Goal: Task Accomplishment & Management: Use online tool/utility

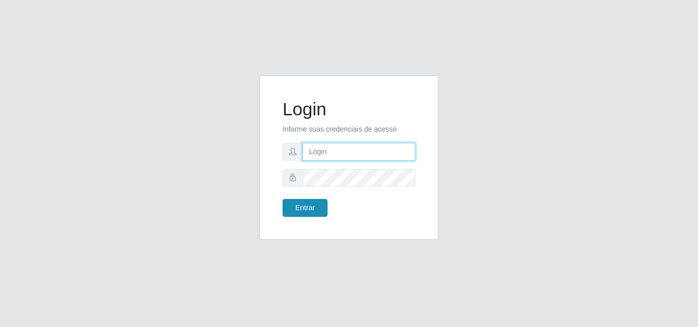
type input "[EMAIL_ADDRESS][DOMAIN_NAME]"
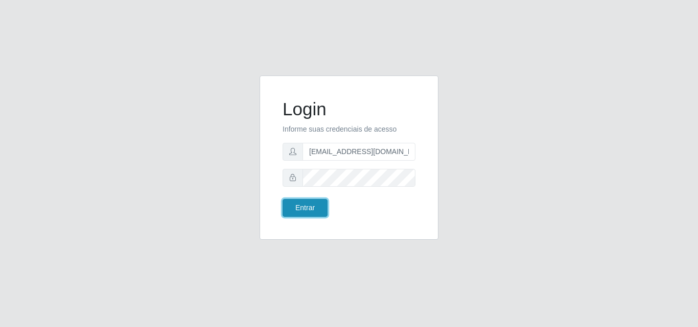
click at [306, 211] on button "Entrar" at bounding box center [304, 208] width 45 height 18
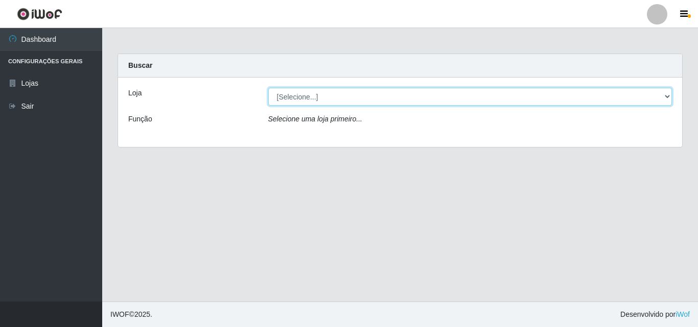
drag, startPoint x: 660, startPoint y: 92, endPoint x: 643, endPoint y: 100, distance: 18.0
click at [660, 93] on select "[Selecione...] Rede Potiguar 1 - Macaíba" at bounding box center [470, 97] width 404 height 18
select select "100"
click at [268, 88] on select "[Selecione...] Rede Potiguar 1 - Macaíba" at bounding box center [470, 97] width 404 height 18
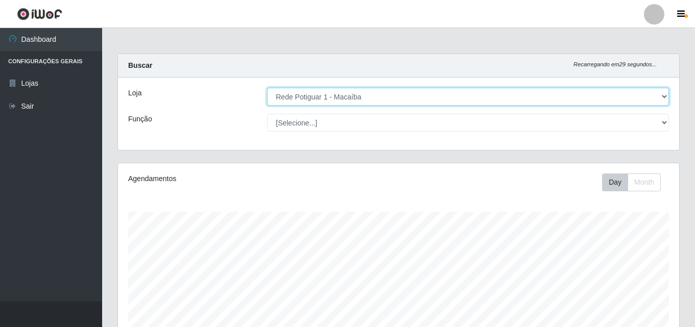
scroll to position [212, 561]
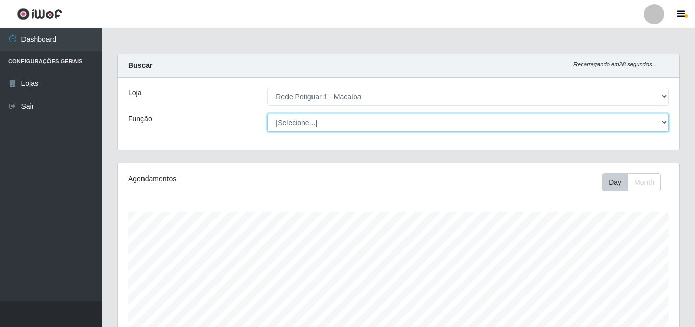
click at [665, 118] on select "[Selecione...] ASG ASG + ASG ++ Balconista Embalador Repositor Repositor + Repo…" at bounding box center [468, 123] width 402 height 18
click at [665, 119] on select "[Selecione...] ASG ASG + ASG ++ Balconista Embalador Repositor Repositor + Repo…" at bounding box center [468, 123] width 402 height 18
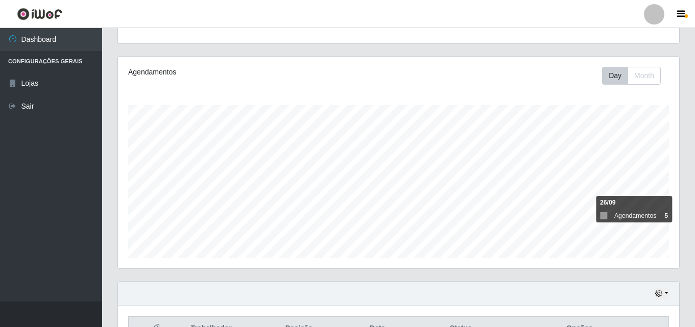
scroll to position [112, 0]
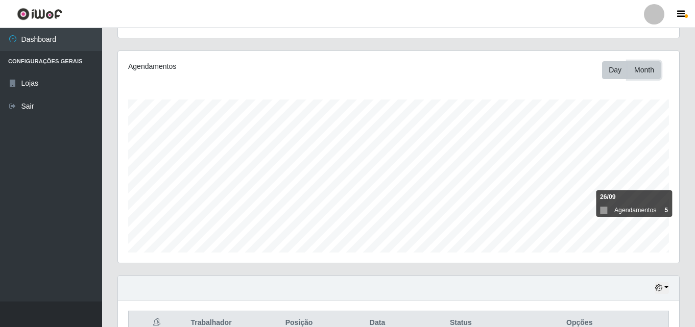
click at [651, 71] on button "Month" at bounding box center [644, 70] width 33 height 18
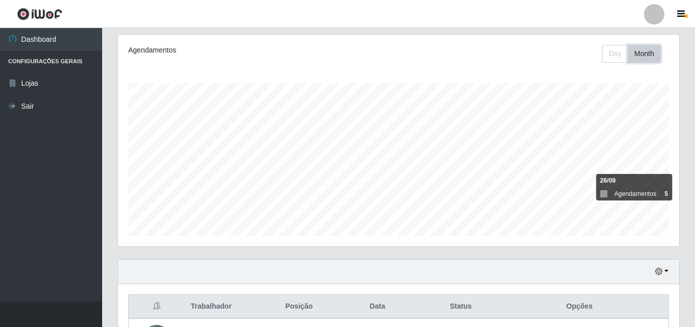
scroll to position [214, 0]
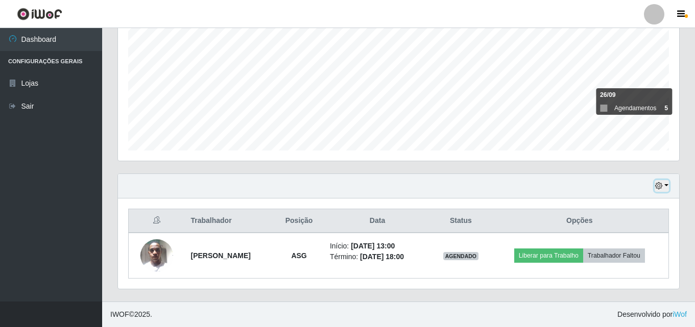
click at [665, 185] on button "button" at bounding box center [662, 186] width 14 height 12
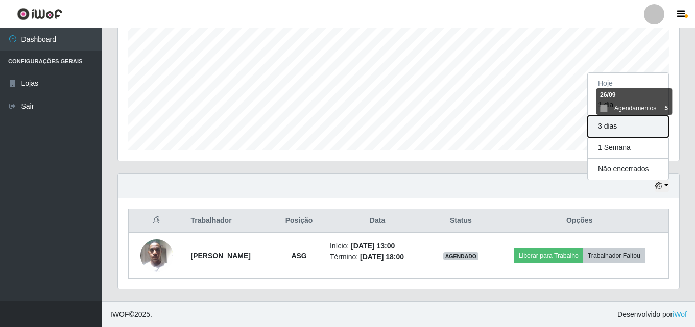
click at [604, 127] on button "3 dias" at bounding box center [628, 126] width 81 height 21
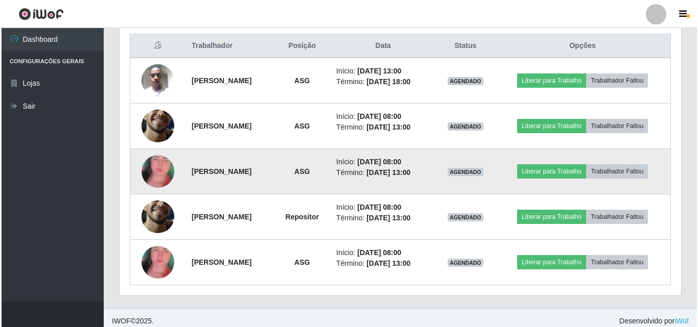
scroll to position [396, 0]
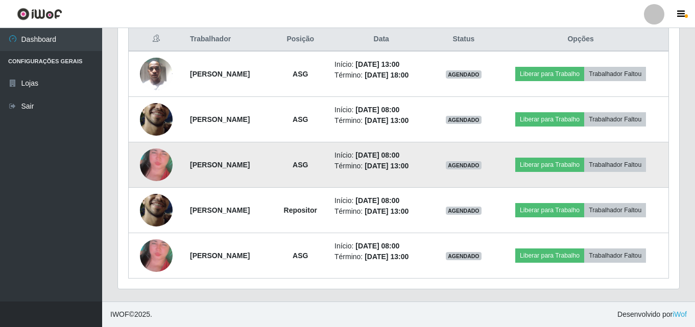
click at [159, 162] on img at bounding box center [156, 164] width 33 height 69
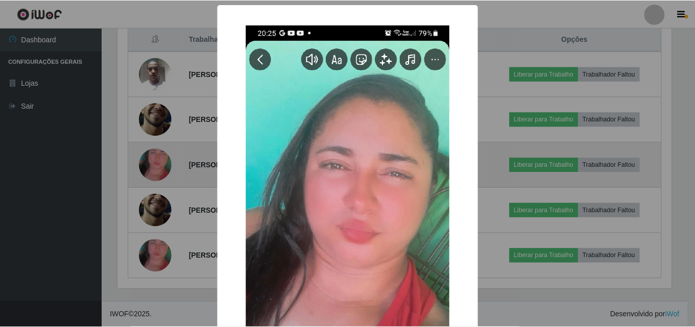
scroll to position [212, 556]
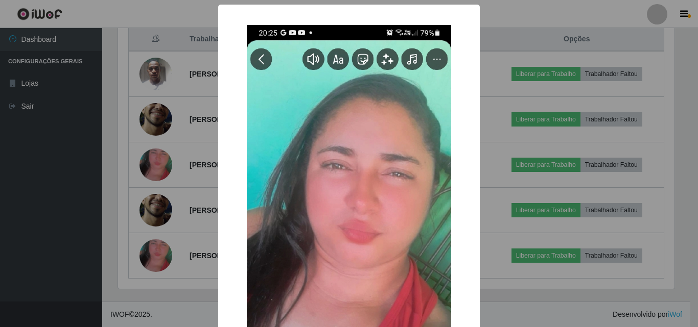
click at [527, 18] on div "× OK Cancel" at bounding box center [349, 163] width 698 height 327
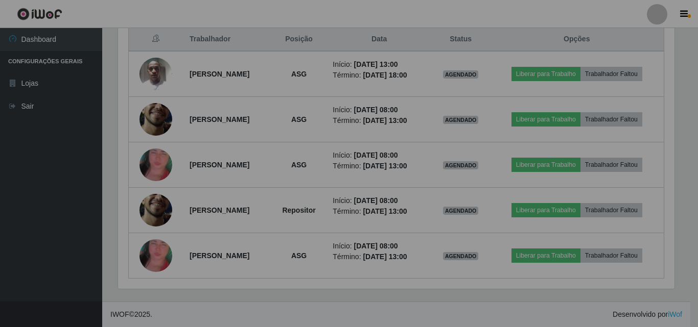
scroll to position [212, 561]
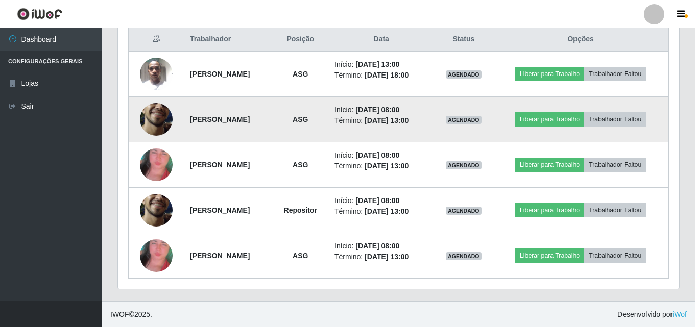
click at [149, 115] on img at bounding box center [156, 119] width 33 height 73
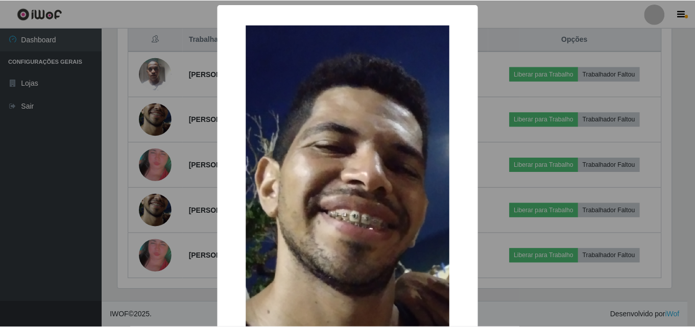
scroll to position [212, 556]
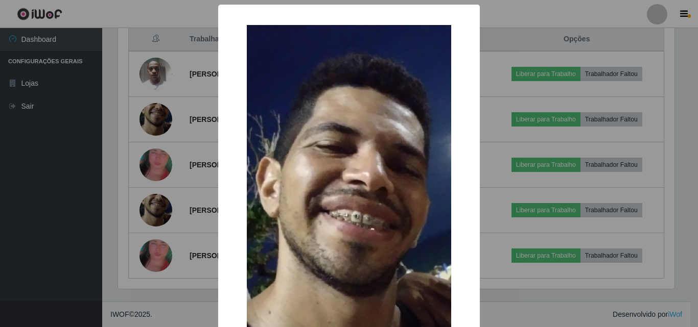
click at [562, 13] on div "× OK Cancel" at bounding box center [349, 163] width 698 height 327
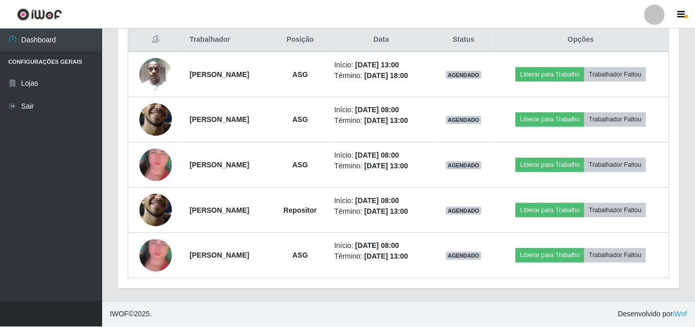
scroll to position [212, 561]
